Goal: Communication & Community: Answer question/provide support

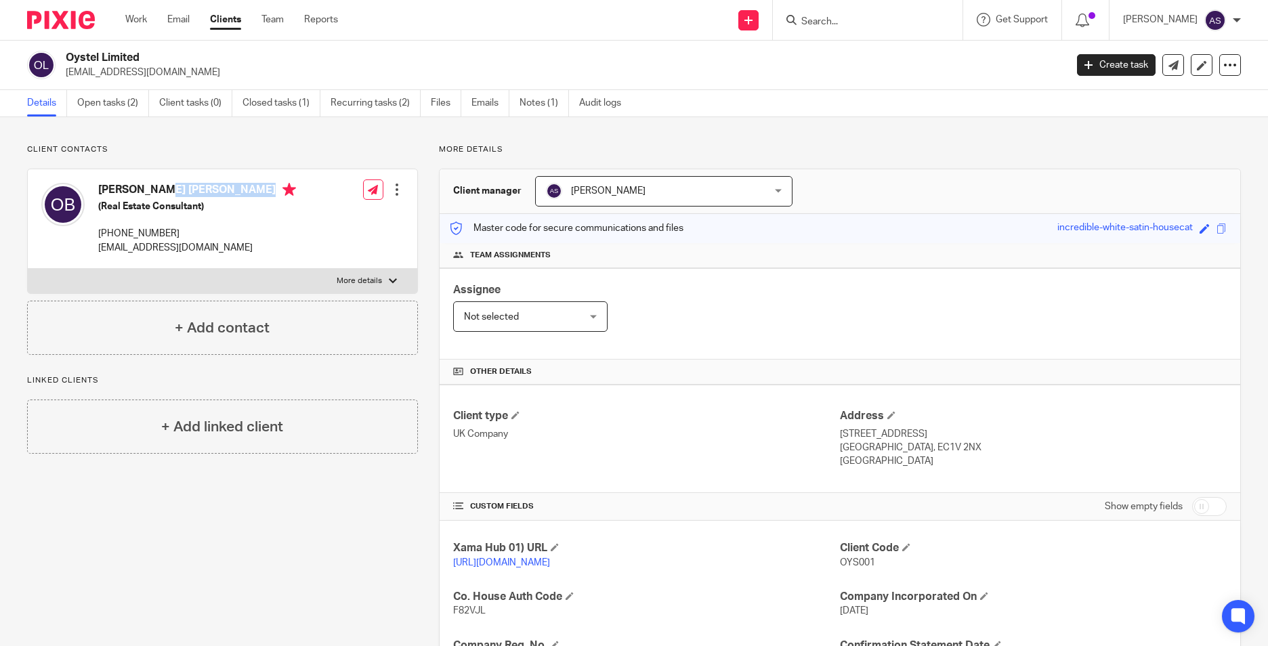
drag, startPoint x: 97, startPoint y: 182, endPoint x: 228, endPoint y: 194, distance: 131.3
click at [228, 194] on div "Olawale Saheed Bakare (Real Estate Consultant) +44 758 577 2834 bakare.wale@gma…" at bounding box center [168, 218] width 255 height 85
copy h4 "Olawale Saheed Bakare"
drag, startPoint x: 99, startPoint y: 247, endPoint x: 200, endPoint y: 251, distance: 101.7
click at [200, 251] on p "bakare.wale@gmail.com" at bounding box center [197, 248] width 198 height 14
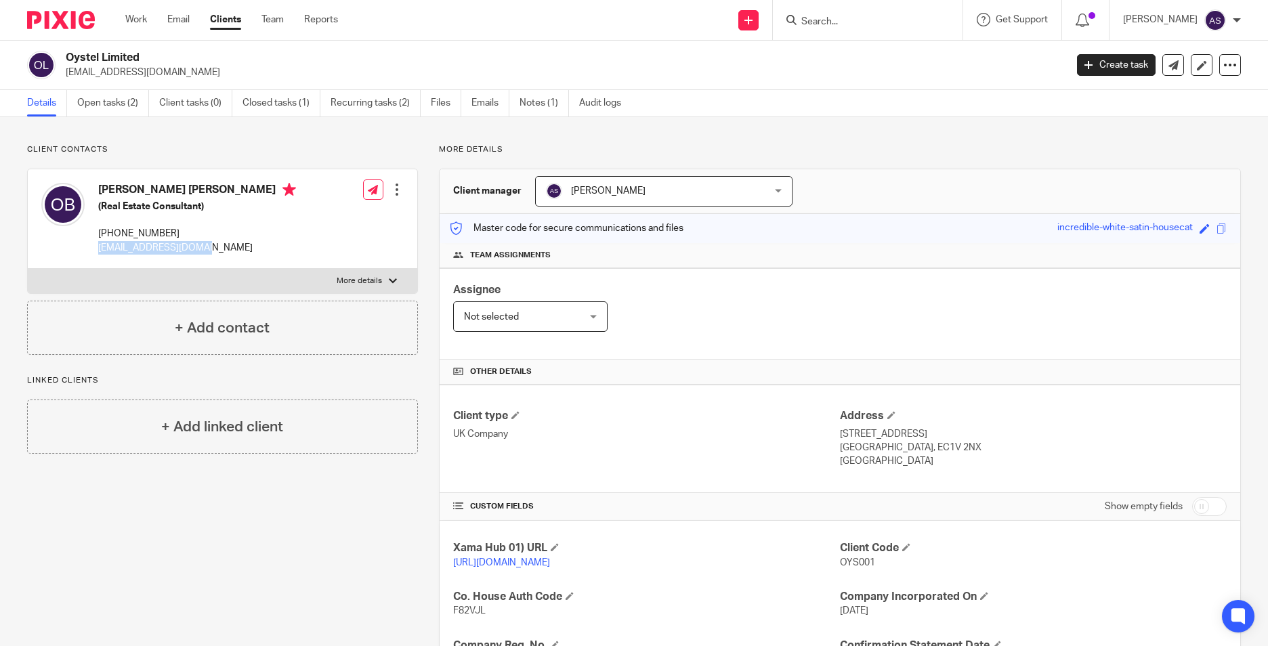
copy p "bakare.wale@gmail.com"
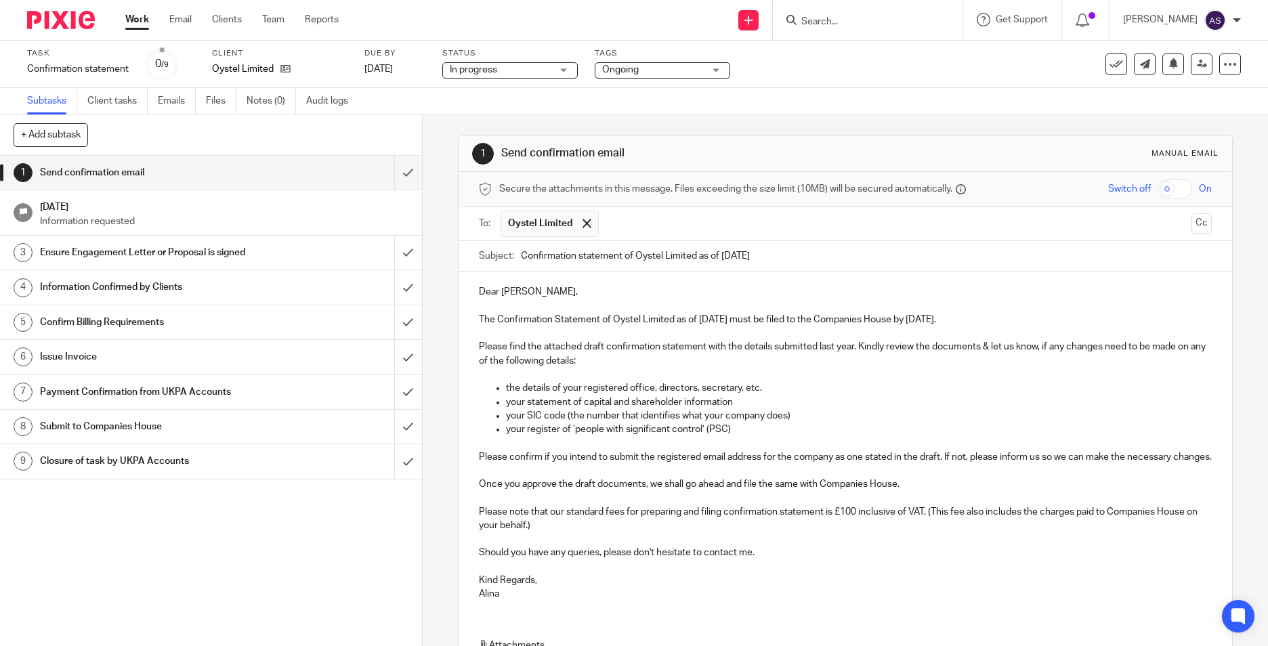
scroll to position [177, 0]
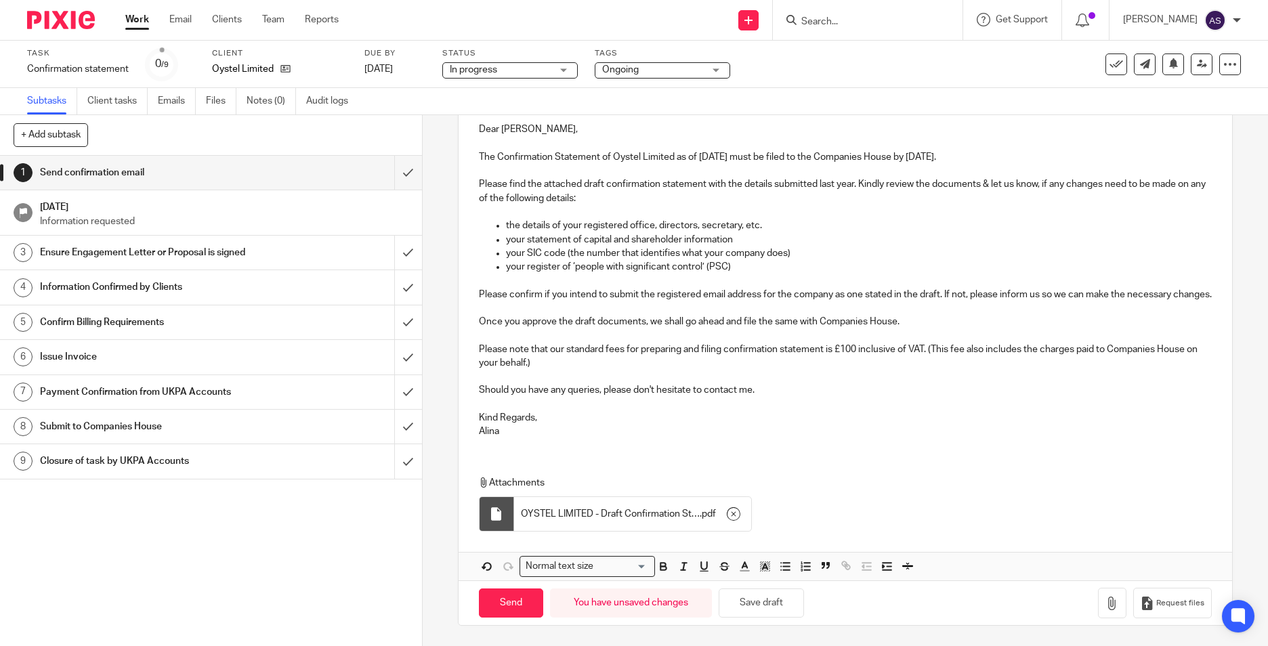
drag, startPoint x: 645, startPoint y: 443, endPoint x: 618, endPoint y: 378, distance: 70.4
click at [645, 443] on div "Dear Olawale, The Confirmation Statement of Oystel Limited as of 19 Sep 2025 mu…" at bounding box center [846, 278] width 774 height 339
click at [580, 360] on p "Please note that our standard fees for preparing and filing confirmation statem…" at bounding box center [845, 357] width 733 height 28
click at [828, 351] on p "Please note that our standard fees for preparing and filing confirmation statem…" at bounding box center [845, 357] width 733 height 28
click at [927, 351] on p "Please note that our standard fees for preparing and filing confirmation statem…" at bounding box center [845, 357] width 733 height 28
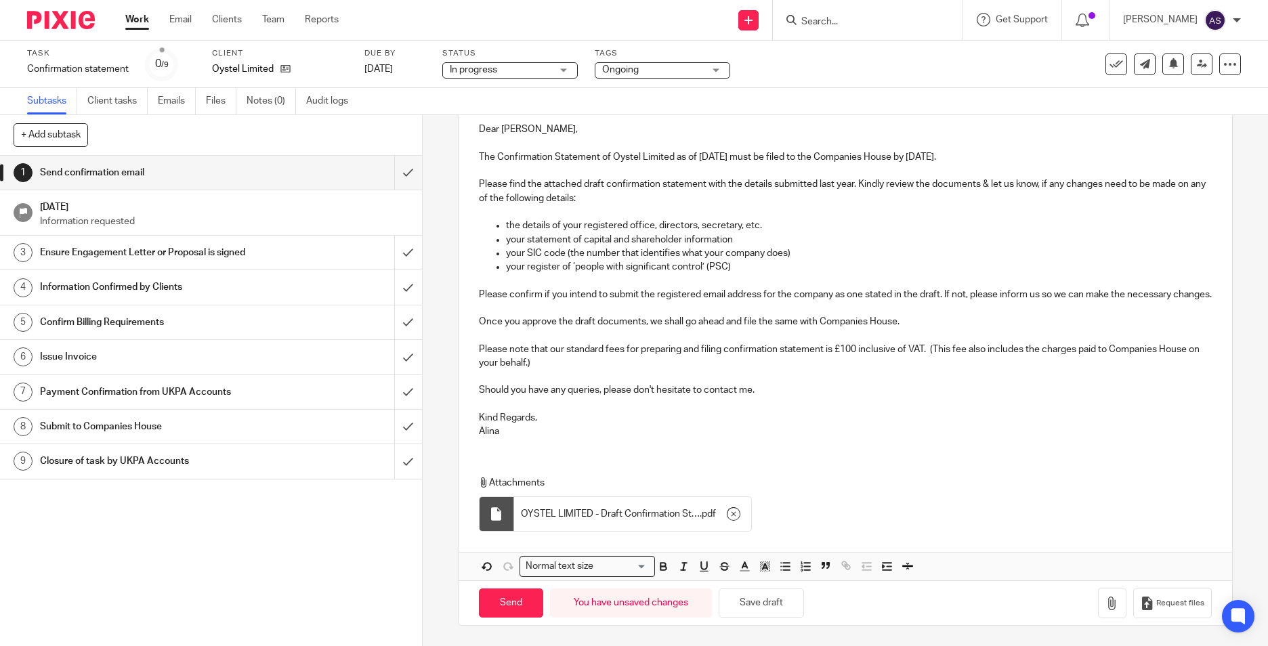
click at [560, 356] on p "Please note that our standard fees for preparing and filing confirmation statem…" at bounding box center [845, 357] width 733 height 28
drag, startPoint x: 556, startPoint y: 359, endPoint x: 549, endPoint y: 363, distance: 8.5
click at [549, 363] on p "Please note that our standard fees for preparing and filing confirmation statem…" at bounding box center [845, 357] width 733 height 28
click at [545, 360] on p "Please note that our standard fees for preparing and filing confirmation statem…" at bounding box center [845, 357] width 733 height 28
drag, startPoint x: 545, startPoint y: 360, endPoint x: 588, endPoint y: 359, distance: 43.4
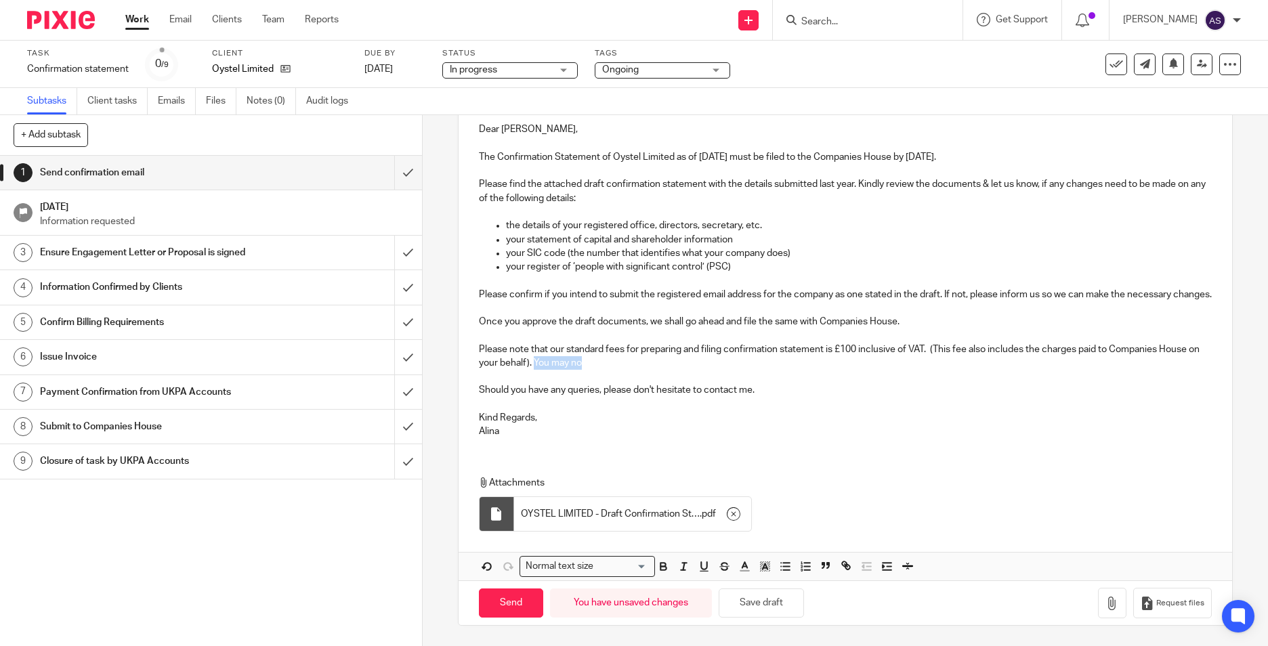
click at [588, 359] on p "Please note that our standard fees for preparing and filing confirmation statem…" at bounding box center [845, 357] width 733 height 28
click at [1044, 347] on p "Please note that our standard fees for preparing and filing confirmation statem…" at bounding box center [845, 357] width 733 height 28
click at [1042, 347] on p "Please note that our standard fees for preparing and filing confirmation statem…" at bounding box center [845, 357] width 733 height 28
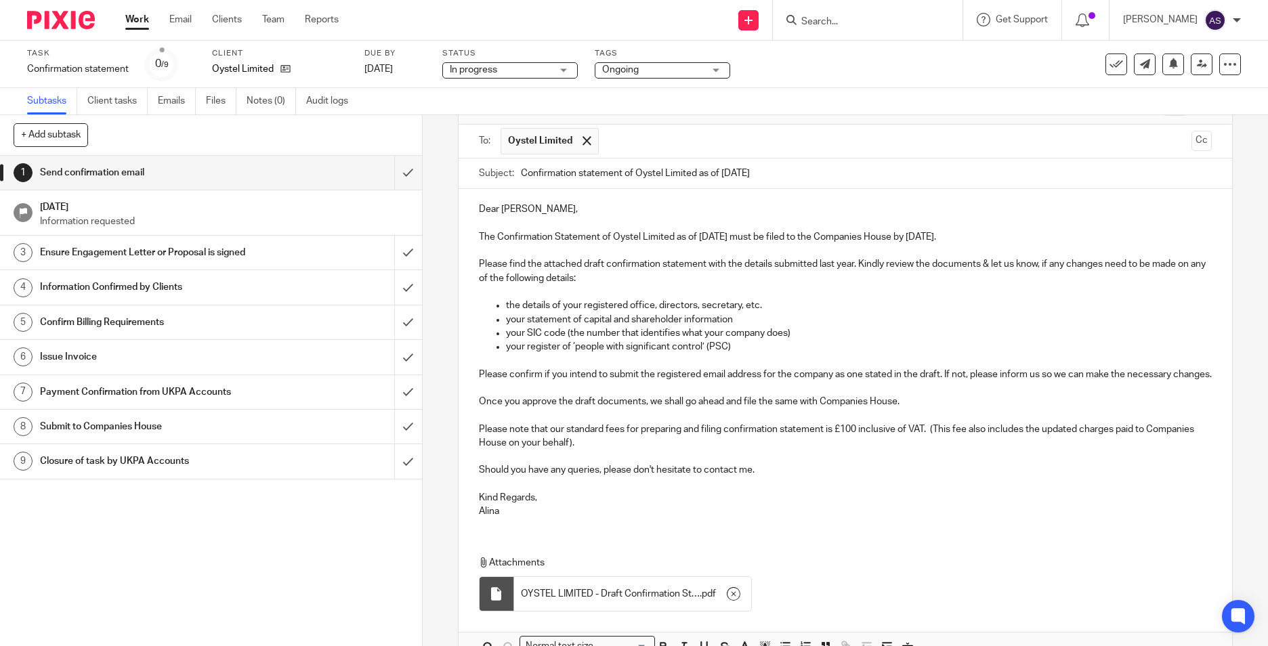
scroll to position [41, 0]
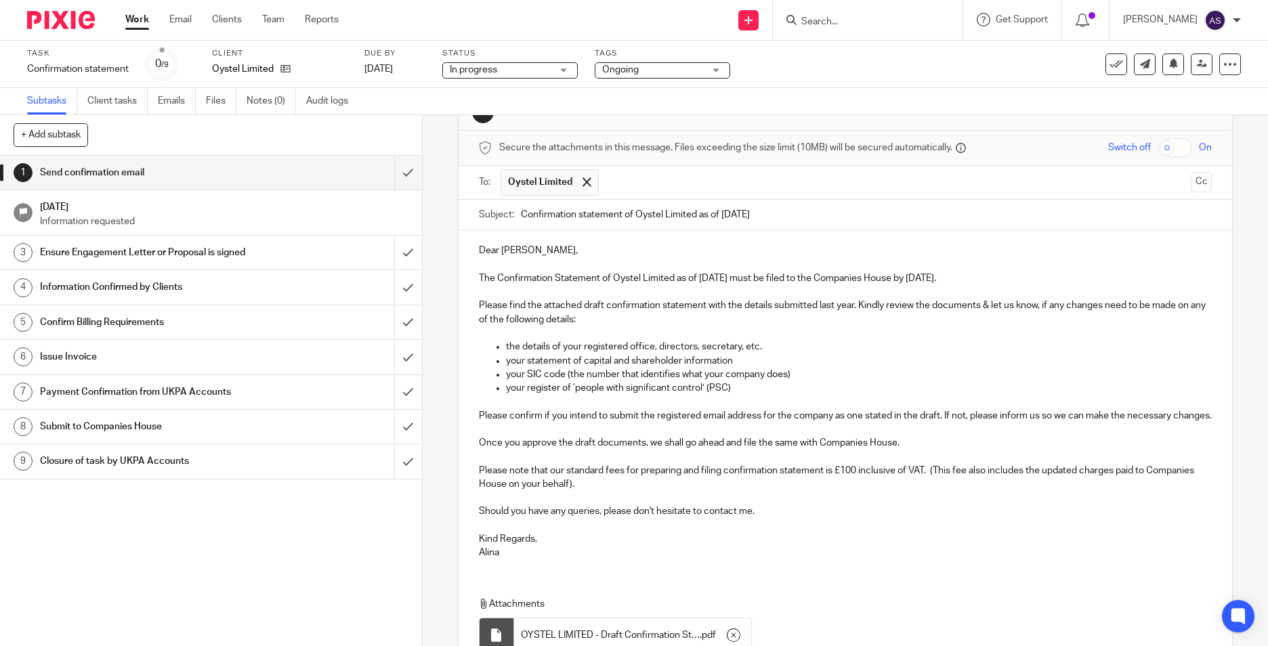
click at [565, 490] on p "Please note that our standard fees for preparing and filing confirmation statem…" at bounding box center [845, 478] width 733 height 28
click at [617, 485] on p "Please note that our standard fees for preparing and filing confirmation statem…" at bounding box center [845, 478] width 733 height 28
click at [927, 486] on p "Please note that our standard fees for preparing and filing confirmation statem…" at bounding box center [845, 478] width 733 height 28
click at [536, 463] on p at bounding box center [845, 457] width 733 height 14
click at [633, 486] on p "Please note that our standard fees for preparing and filing confirmation statem…" at bounding box center [845, 478] width 733 height 28
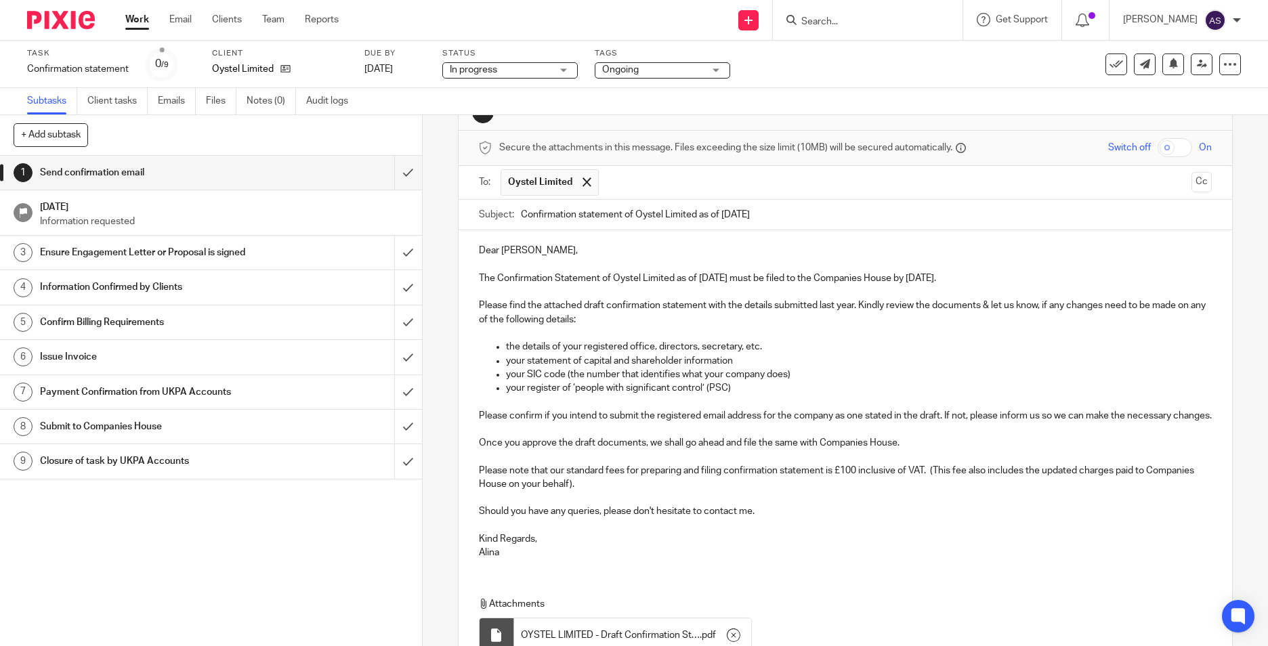
click at [923, 482] on p "Please note that our standard fees for preparing and filing confirmation statem…" at bounding box center [845, 478] width 733 height 28
click at [929, 484] on p "Please note that our standard fees for preparing and filing confirmation statem…" at bounding box center [845, 478] width 733 height 28
click at [930, 484] on p "Please note that our standard fees for preparing and filing confirmation statem…" at bounding box center [845, 478] width 733 height 28
click at [618, 492] on p "Please note that our standard fees for preparing and filing confirmation statem…" at bounding box center [845, 478] width 733 height 28
click at [615, 492] on p "Please note that our standard fees for preparing and filing confirmation statem…" at bounding box center [845, 478] width 733 height 28
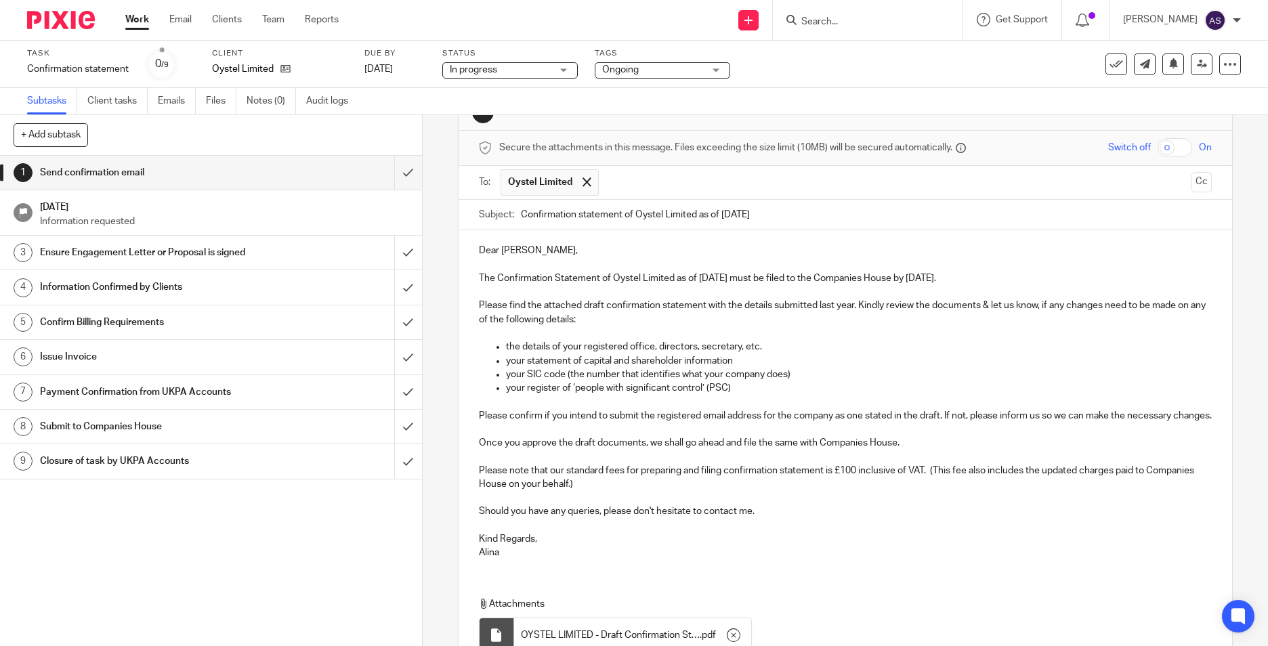
click at [639, 492] on p "Please note that our standard fees for preparing and filing confirmation statem…" at bounding box center [845, 478] width 733 height 28
click at [570, 488] on p "Please note that our standard fees for preparing and filing confirmation statem…" at bounding box center [845, 478] width 733 height 28
click at [551, 482] on p "Please note that our standard fees for preparing and filing confirmation statem…" at bounding box center [845, 478] width 733 height 28
click at [971, 481] on p "Please note that the standard fees for preparing and filing confirmation statem…" at bounding box center [845, 478] width 733 height 28
click at [979, 478] on p "Please note that the standard fees for preparing and filing confirmation statem…" at bounding box center [845, 478] width 733 height 28
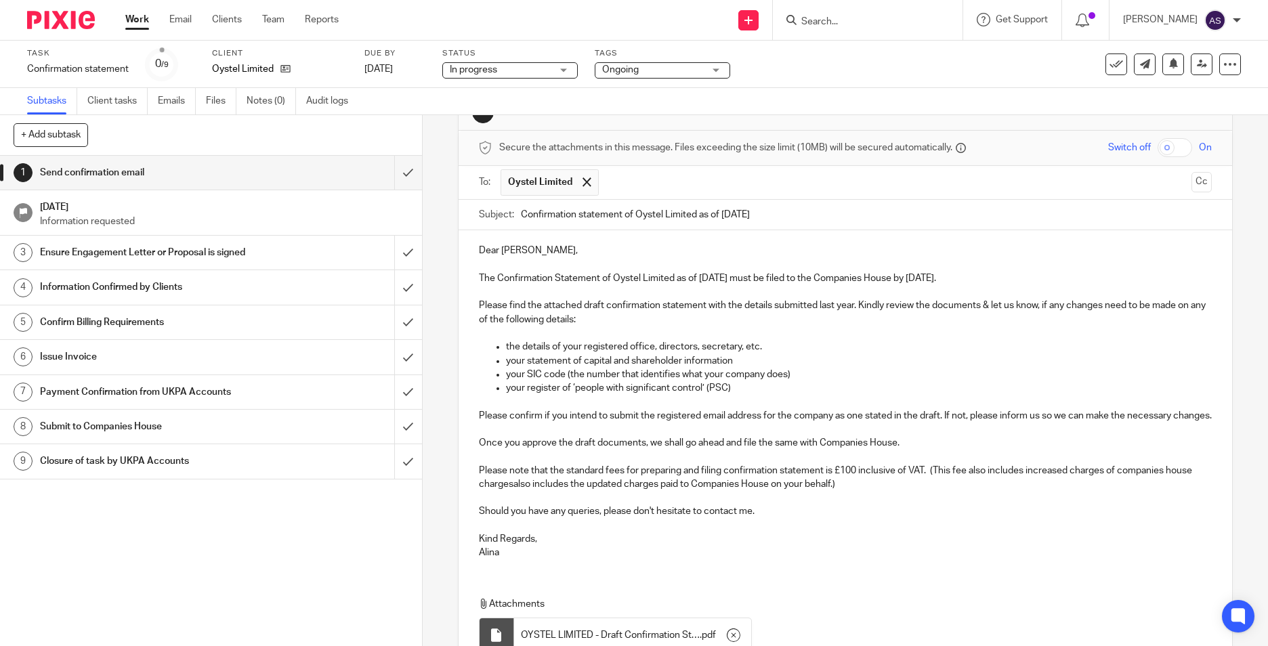
click at [559, 505] on p at bounding box center [845, 498] width 733 height 14
drag, startPoint x: 478, startPoint y: 495, endPoint x: 656, endPoint y: 494, distance: 178.1
click at [656, 492] on p "Please note that the standard fees for preparing and filing confirmation statem…" at bounding box center [845, 478] width 733 height 28
click at [1068, 505] on p at bounding box center [845, 498] width 733 height 14
drag, startPoint x: 531, startPoint y: 496, endPoint x: 614, endPoint y: 497, distance: 82.6
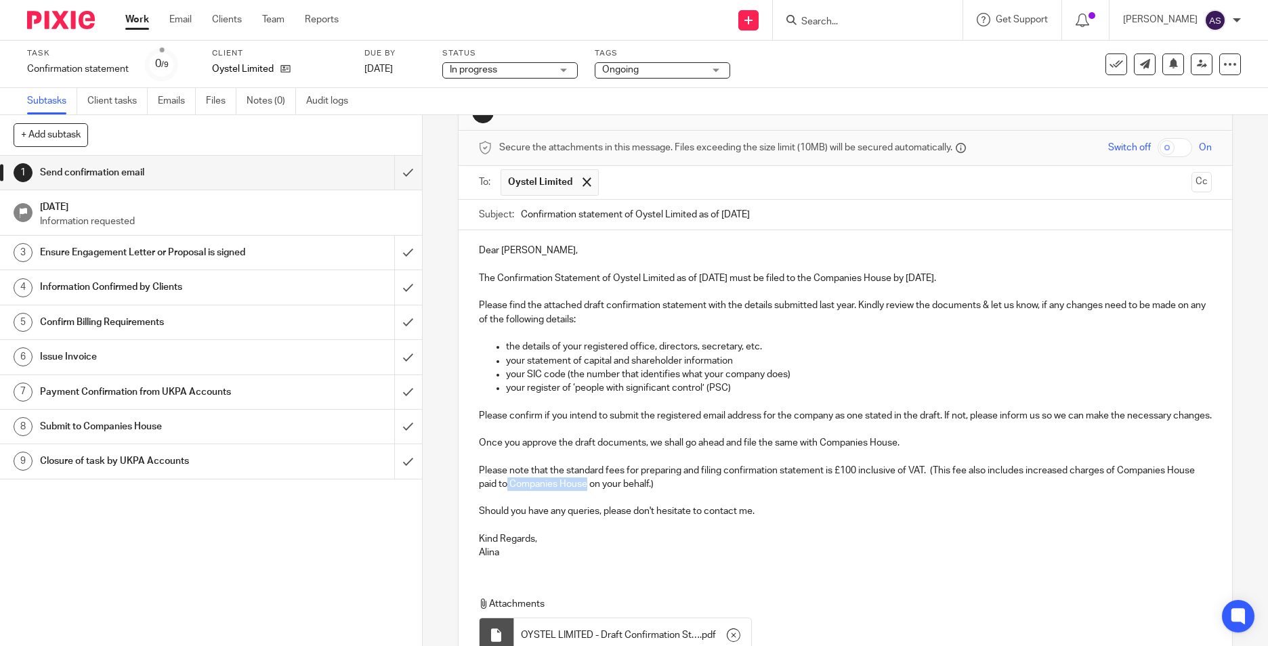
click at [614, 492] on p "Please note that the standard fees for preparing and filing confirmation statem…" at bounding box center [845, 478] width 733 height 28
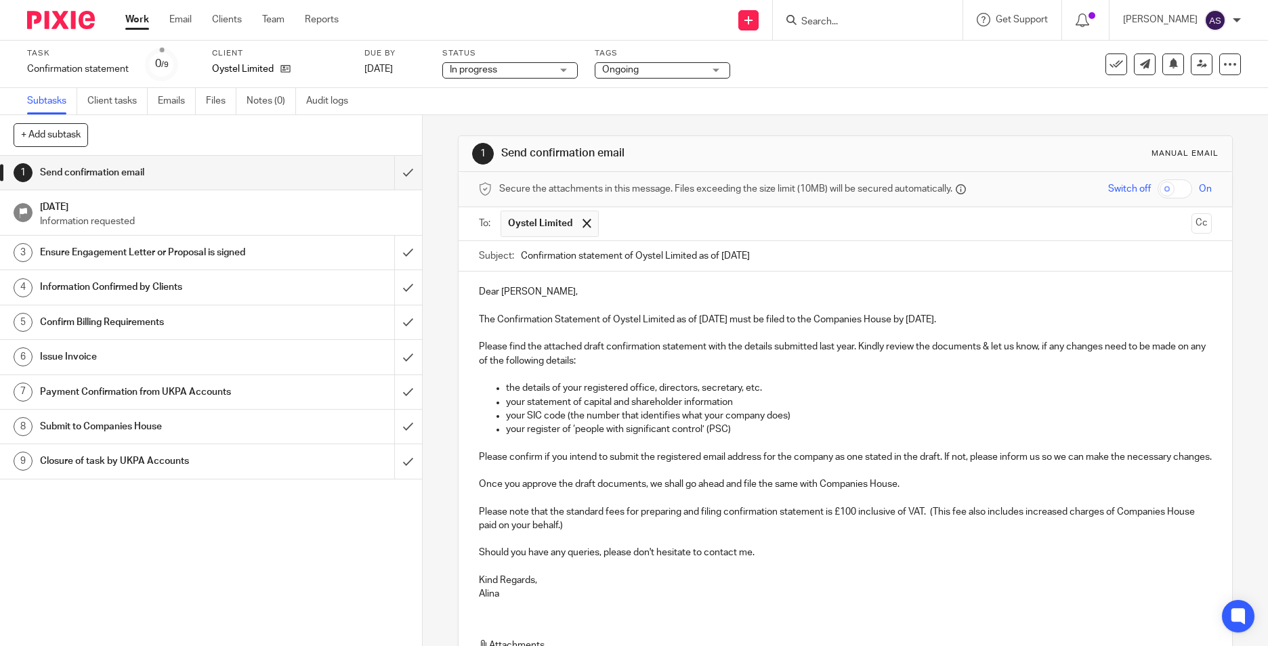
scroll to position [177, 0]
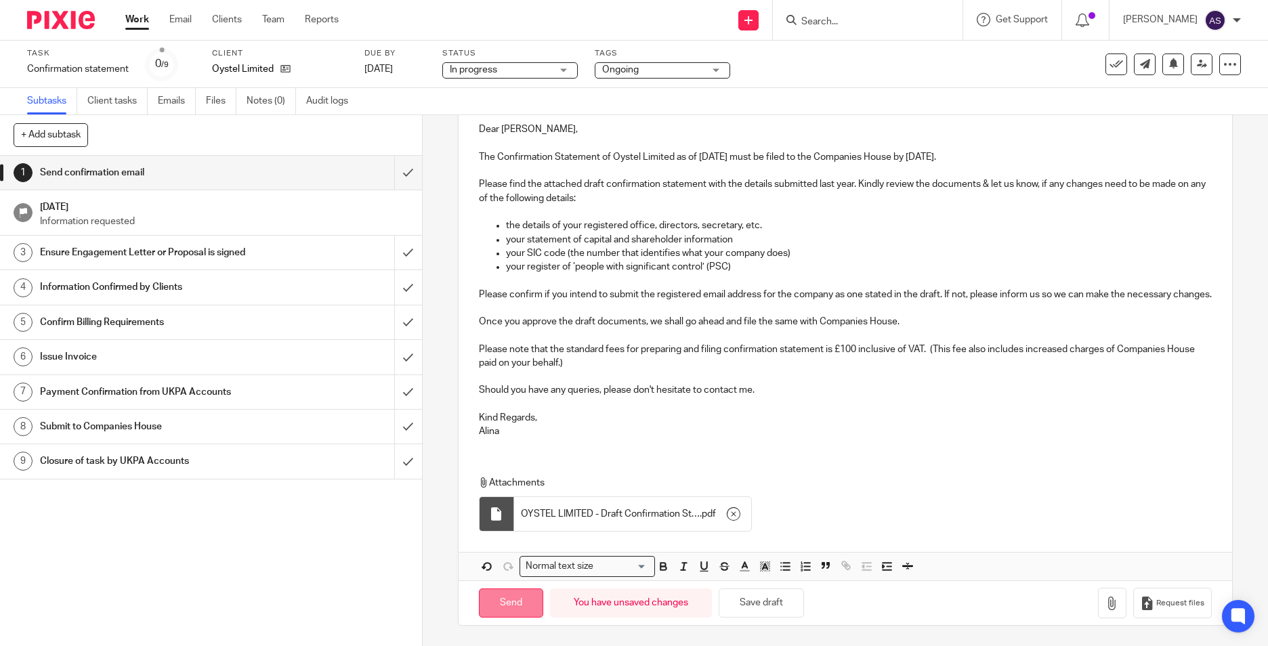
click at [524, 610] on input "Send" at bounding box center [511, 603] width 64 height 29
type input "Sent"
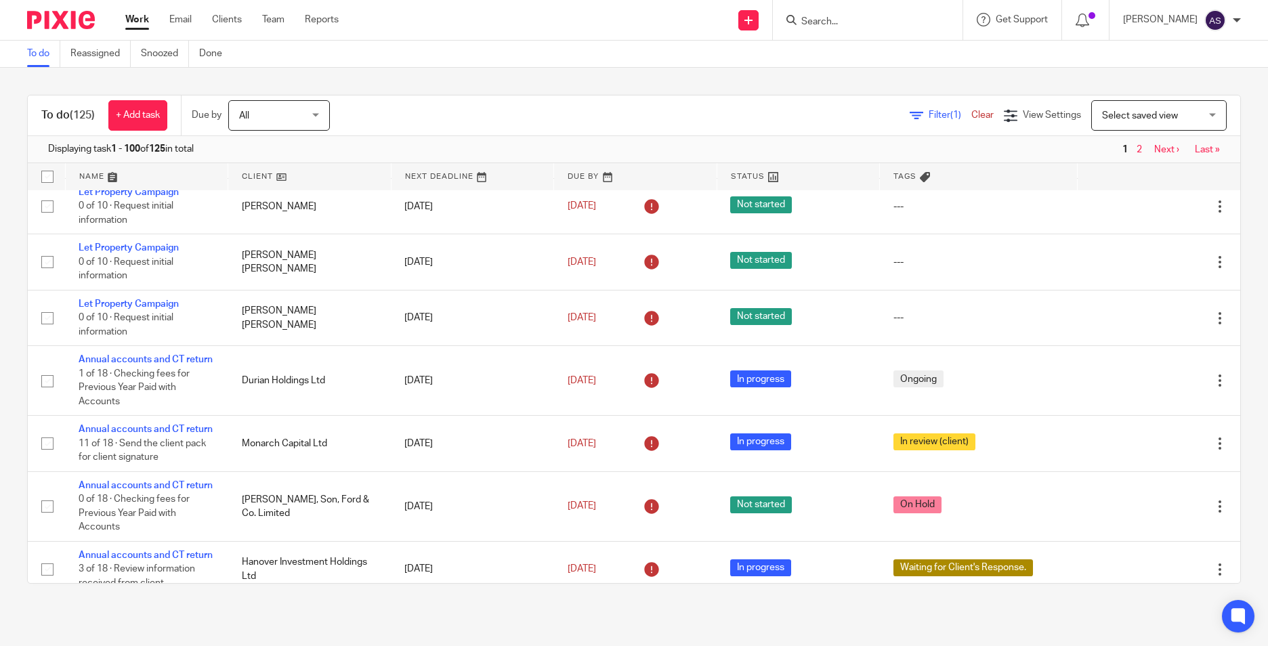
scroll to position [406, 0]
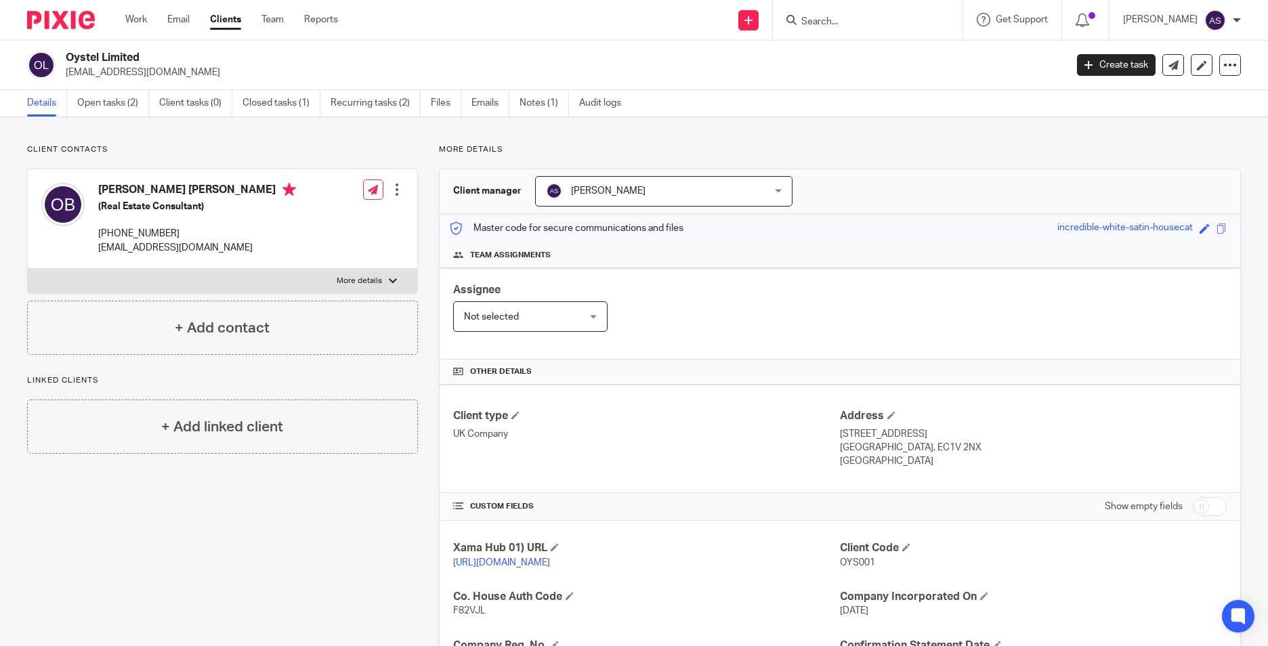
click at [912, 117] on div "Details Open tasks (2) Client tasks (0) Closed tasks (1) Recurring tasks (2) Fi…" at bounding box center [634, 103] width 1268 height 27
click at [855, 30] on div at bounding box center [868, 20] width 190 height 40
click at [862, 24] on input "Search" at bounding box center [861, 22] width 122 height 12
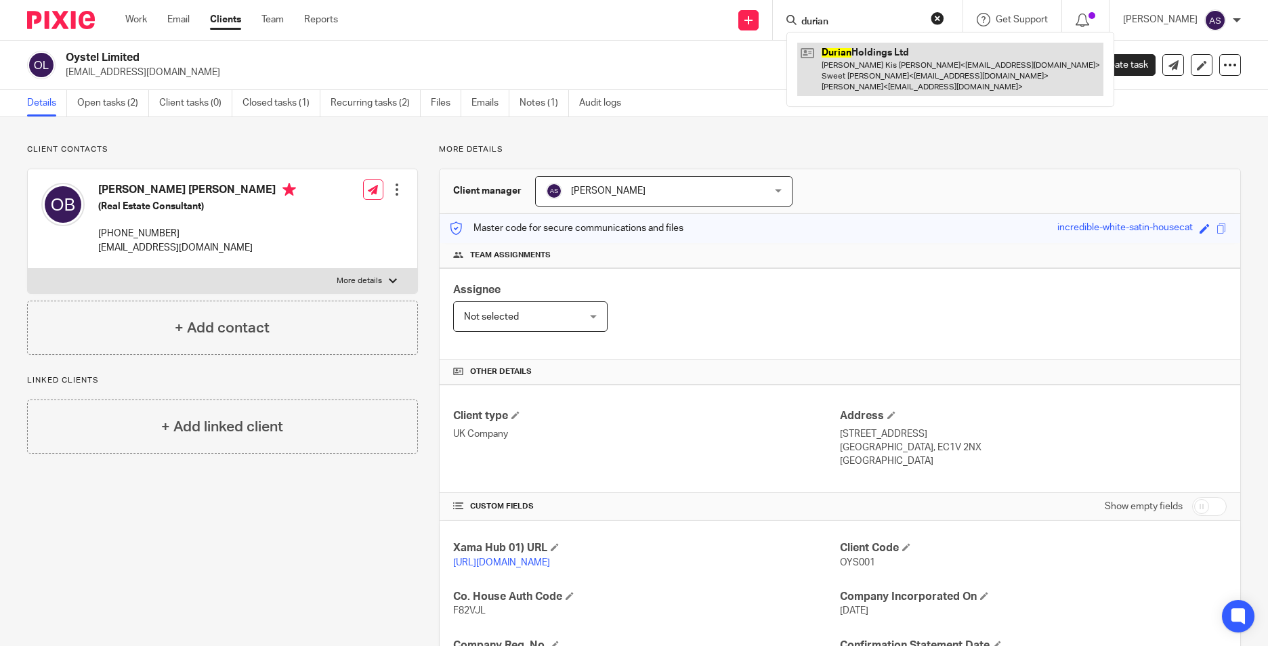
type input "durian"
click at [876, 69] on link at bounding box center [950, 70] width 306 height 54
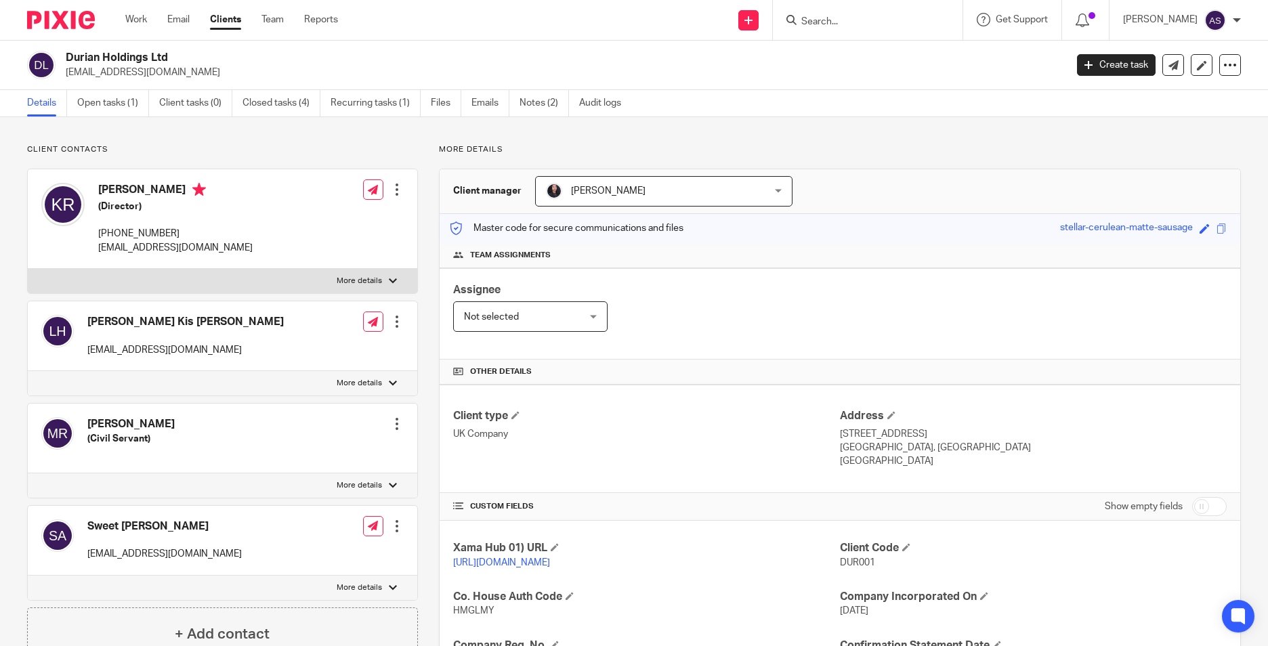
scroll to position [203, 0]
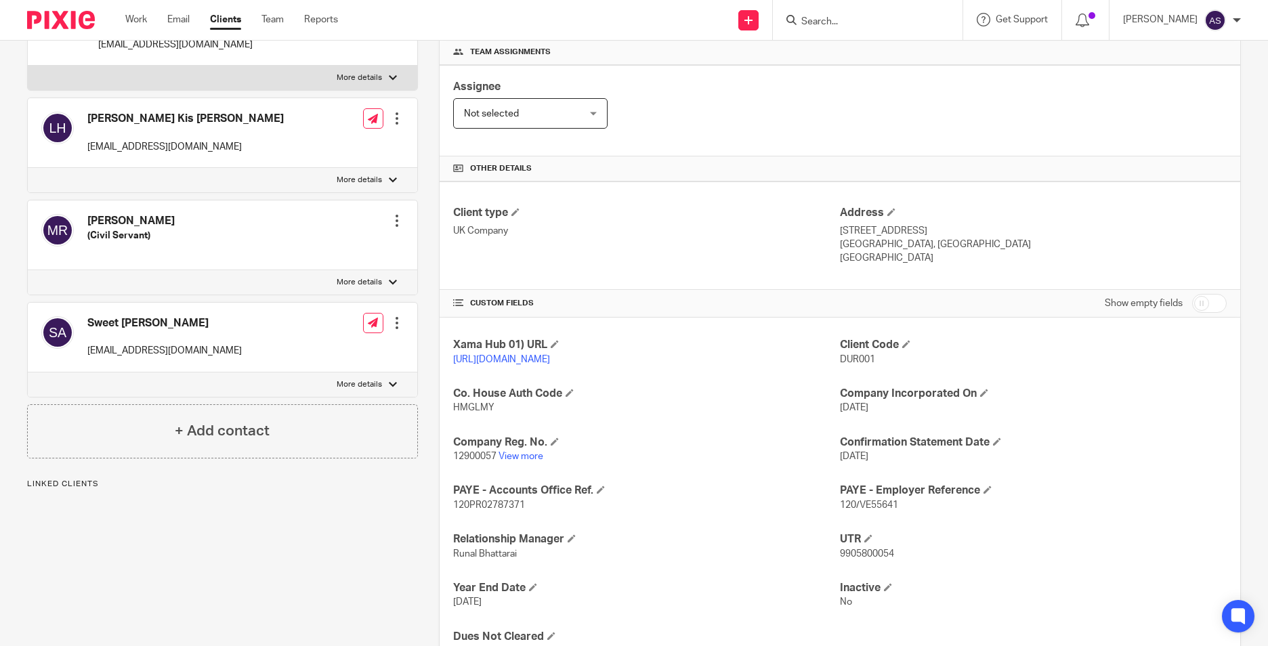
click at [526, 461] on link "View more" at bounding box center [521, 456] width 45 height 9
